Goal: Information Seeking & Learning: Learn about a topic

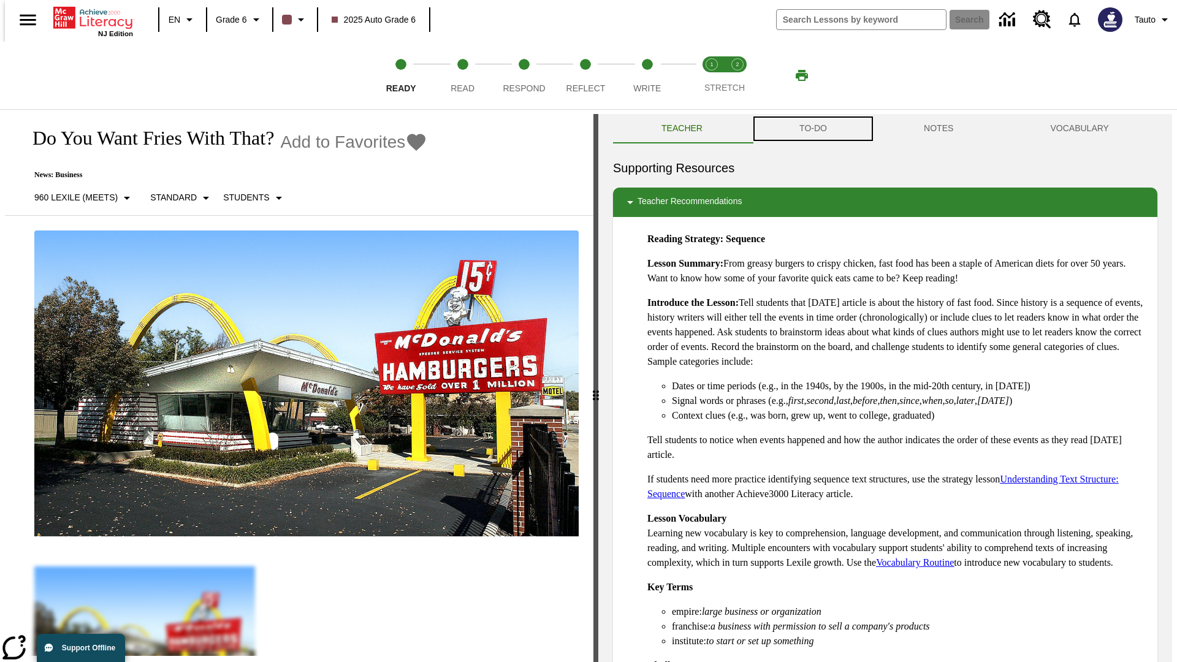
click at [812, 129] on button "TO-DO" at bounding box center [813, 128] width 124 height 29
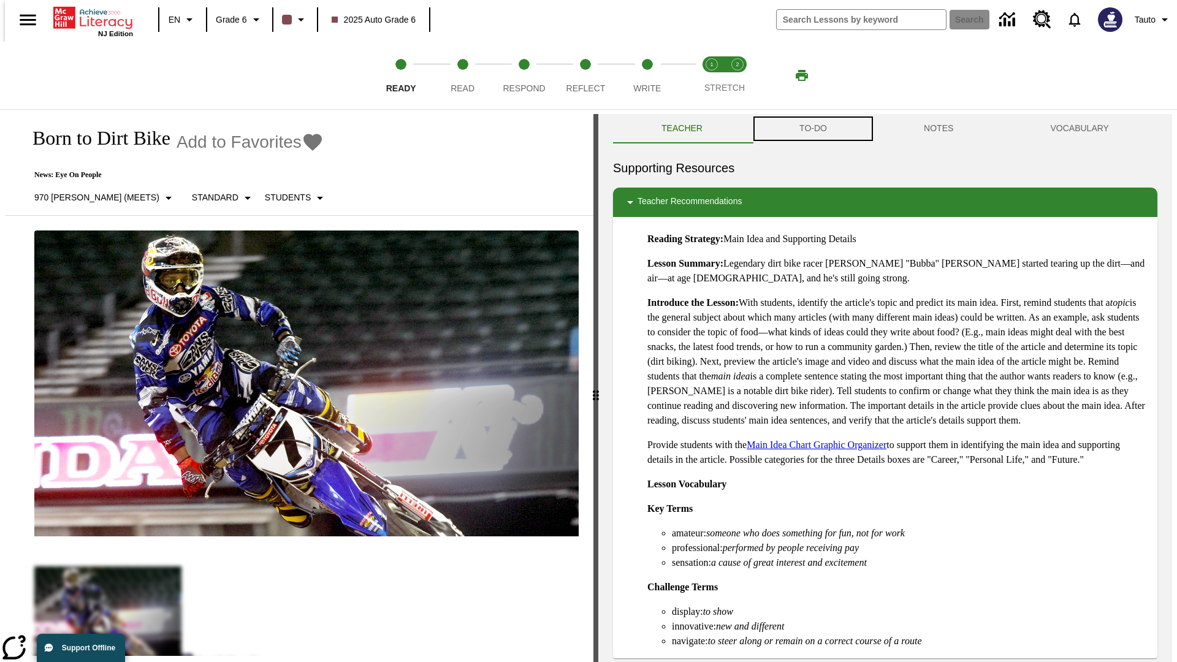
click at [812, 129] on button "TO-DO" at bounding box center [813, 128] width 124 height 29
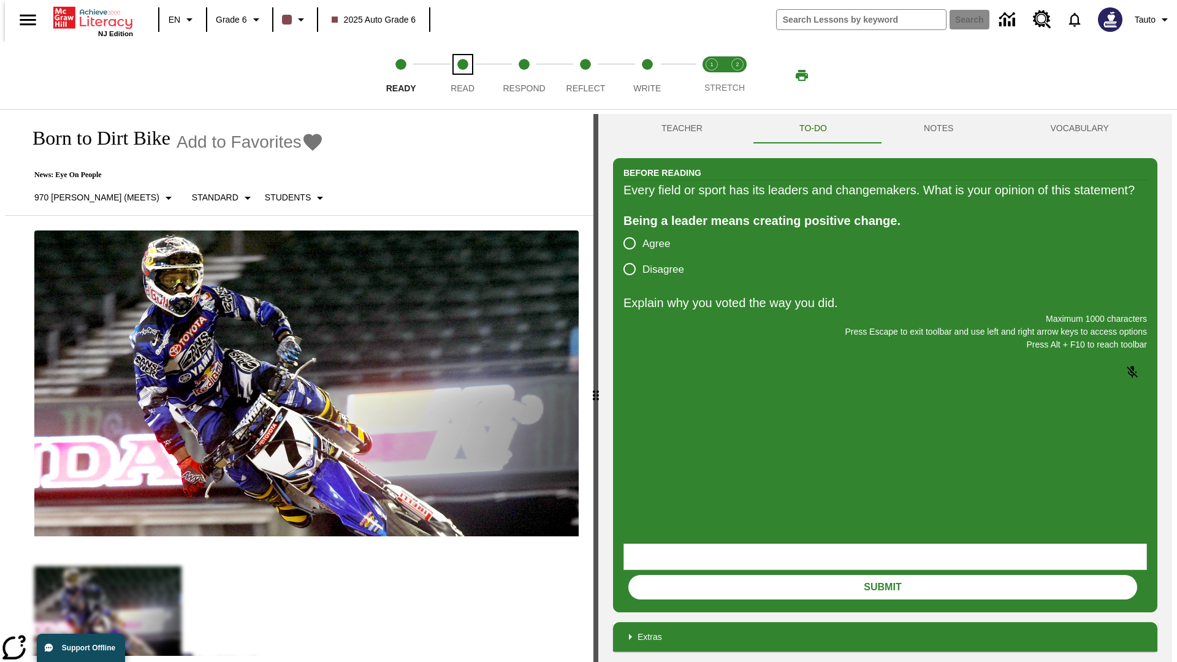
click at [462, 75] on span "Read" at bounding box center [463, 83] width 24 height 22
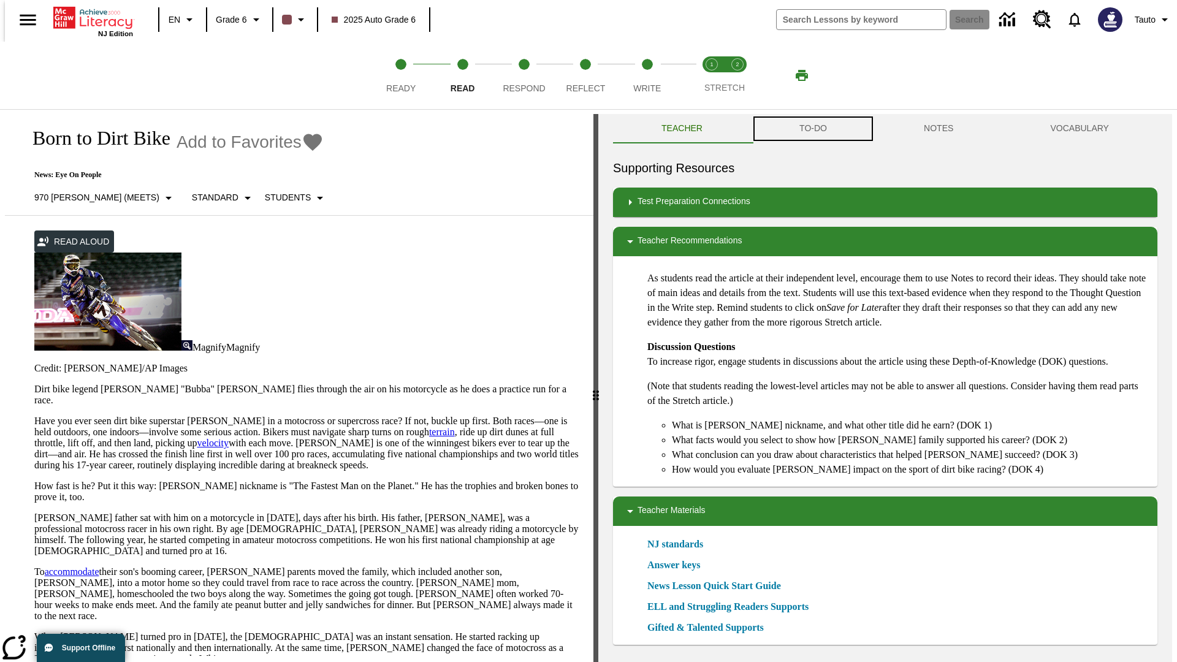
scroll to position [1, 0]
click at [812, 129] on button "TO-DO" at bounding box center [813, 127] width 124 height 29
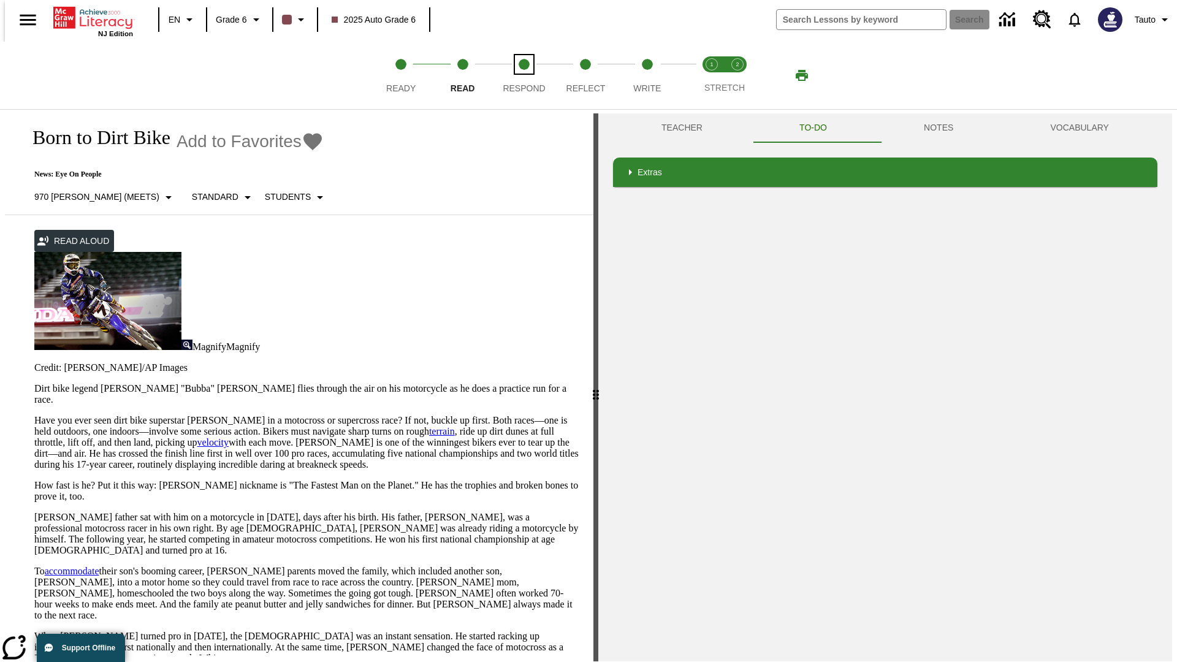
click at [524, 75] on span "Respond" at bounding box center [524, 83] width 42 height 22
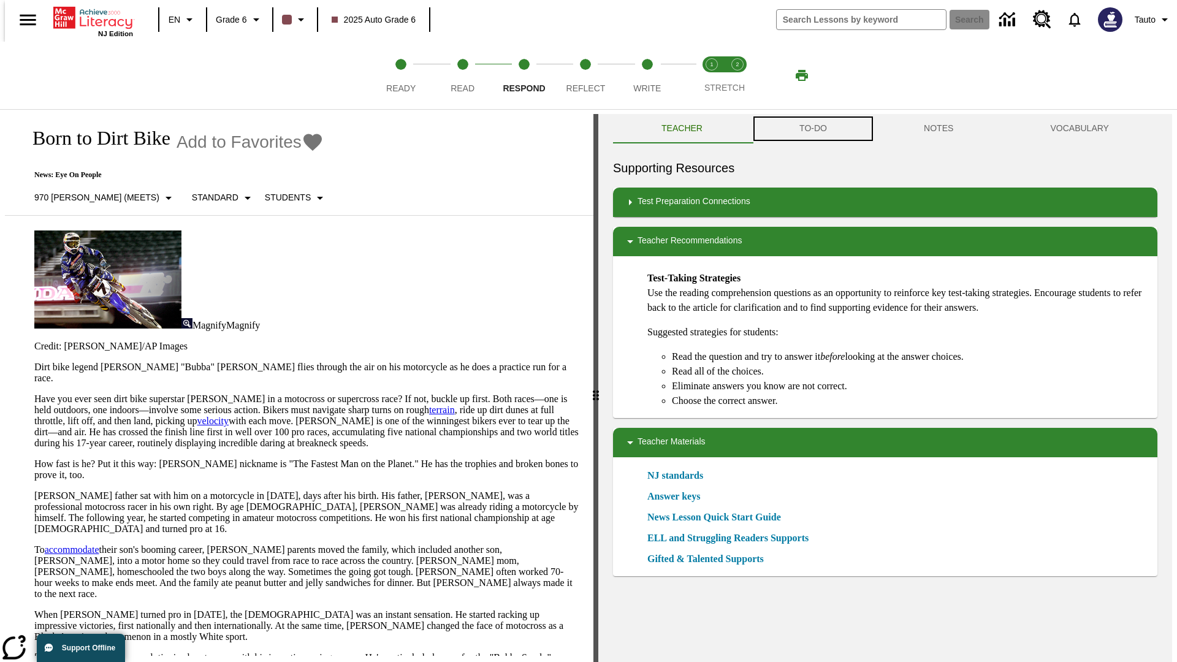
scroll to position [1, 0]
